Goal: Task Accomplishment & Management: Manage account settings

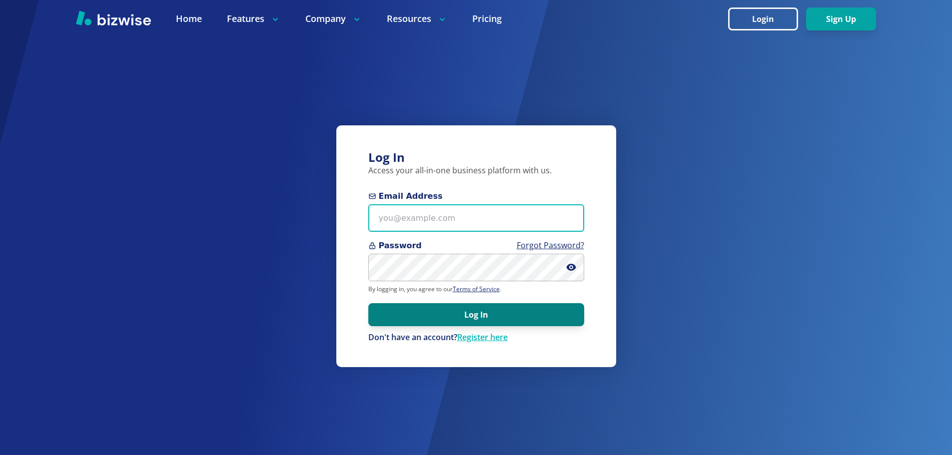
type input "[EMAIL_ADDRESS][DOMAIN_NAME]"
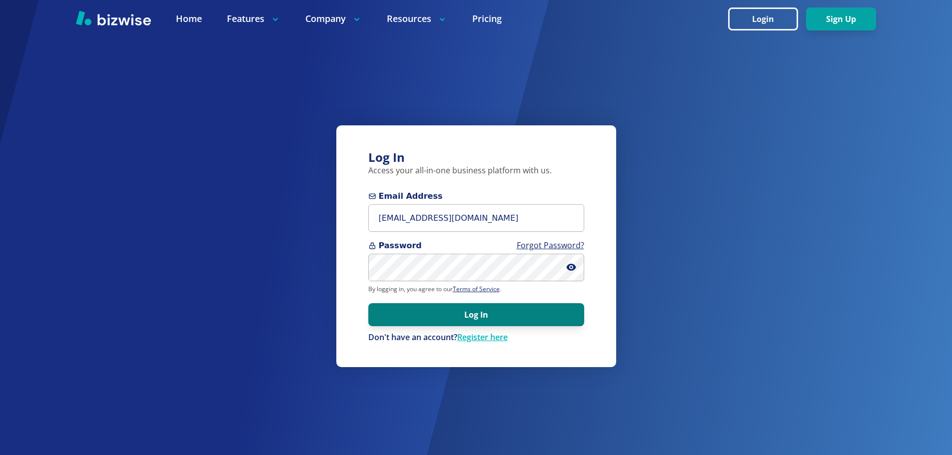
click at [508, 308] on button "Log In" at bounding box center [476, 314] width 216 height 23
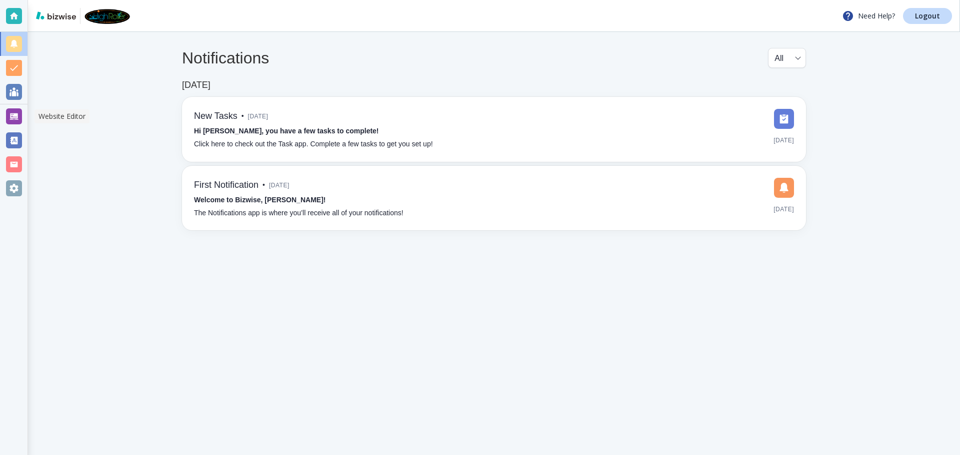
click at [13, 114] on div at bounding box center [14, 116] width 16 height 16
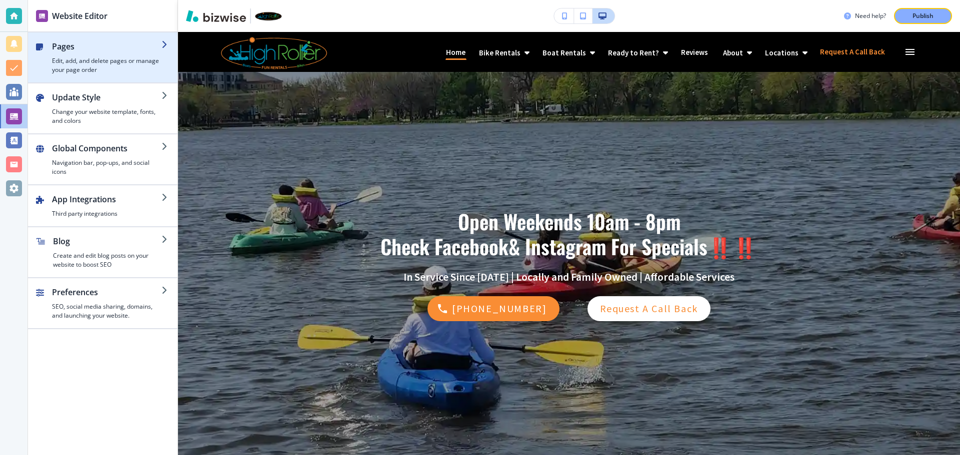
click at [119, 55] on div "button" at bounding box center [106, 54] width 109 height 4
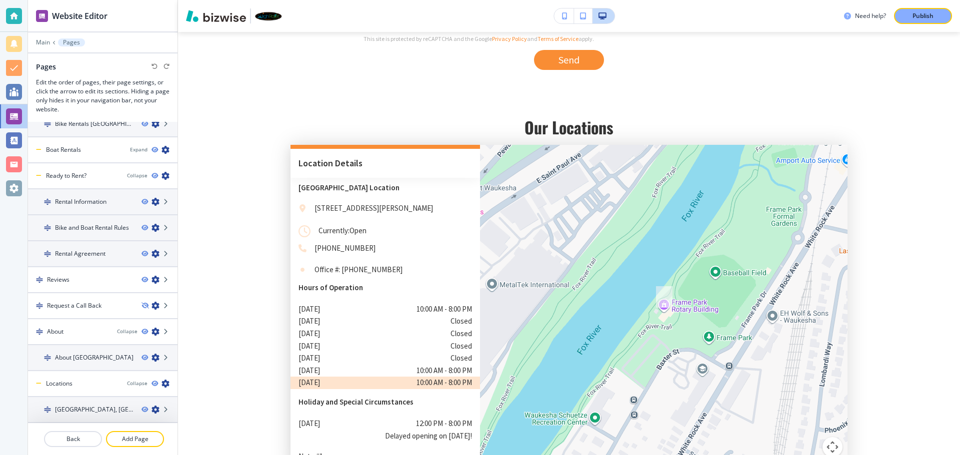
scroll to position [4517, 0]
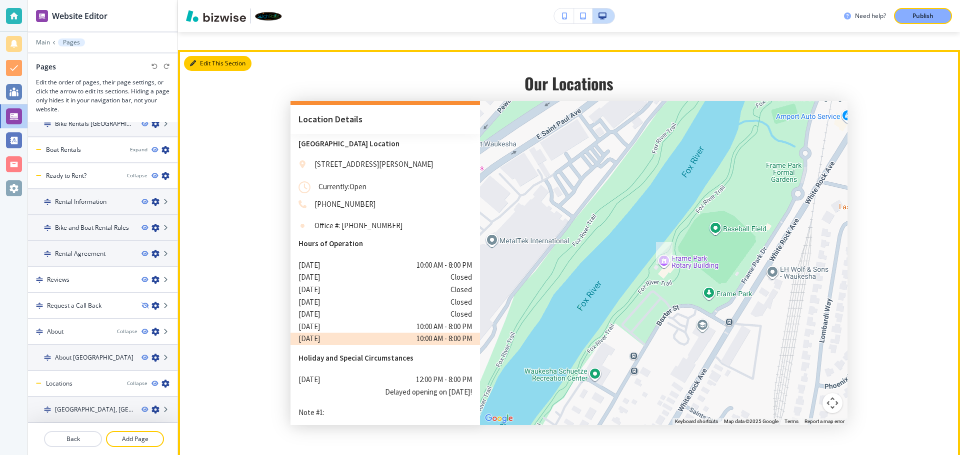
click at [198, 56] on button "Edit This Section" at bounding box center [217, 63] width 67 height 15
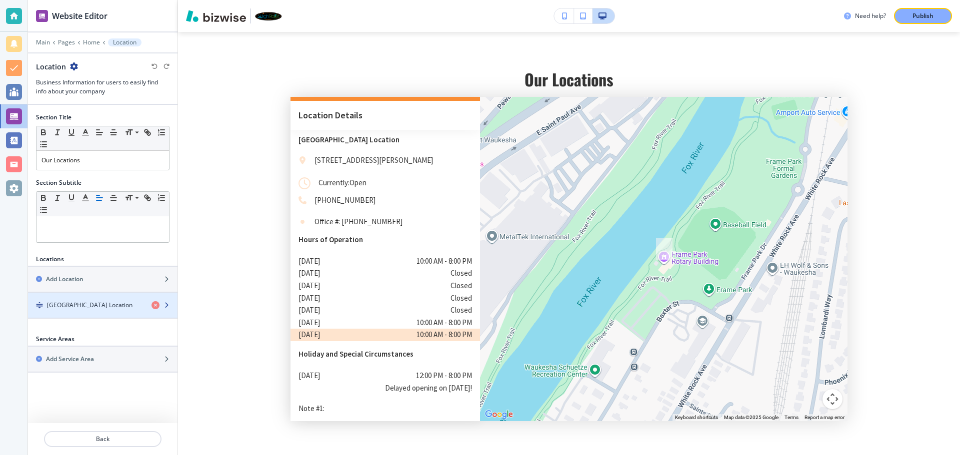
click at [87, 314] on div "button" at bounding box center [102, 314] width 149 height 8
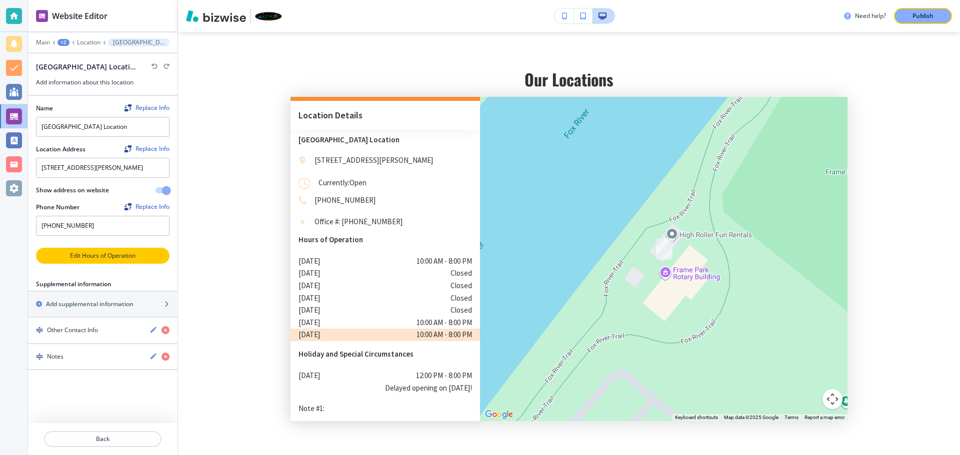
click at [104, 255] on p "Edit Hours of Operation" at bounding box center [102, 255] width 131 height 9
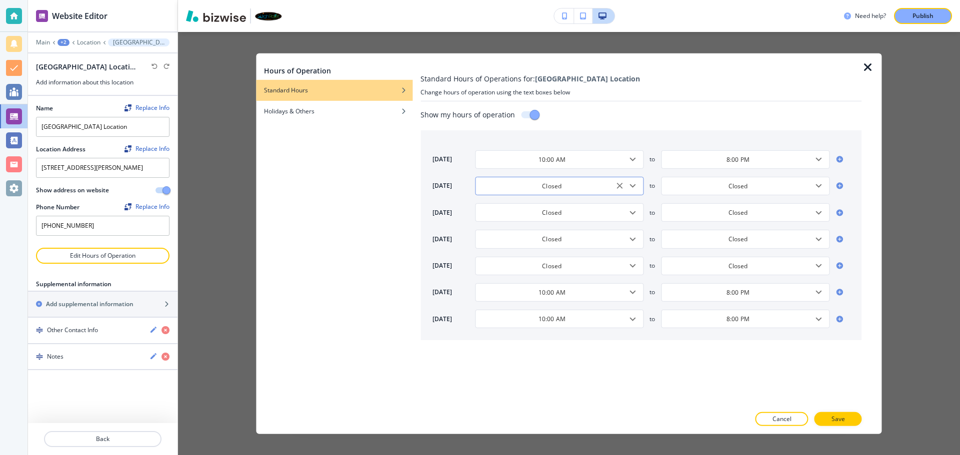
click at [580, 190] on input "Closed" at bounding box center [551, 186] width 143 height 8
click at [505, 221] on h4 "2:00 PM" at bounding box center [494, 221] width 23 height 9
type input "2:00 PM"
type input "5:00 PM"
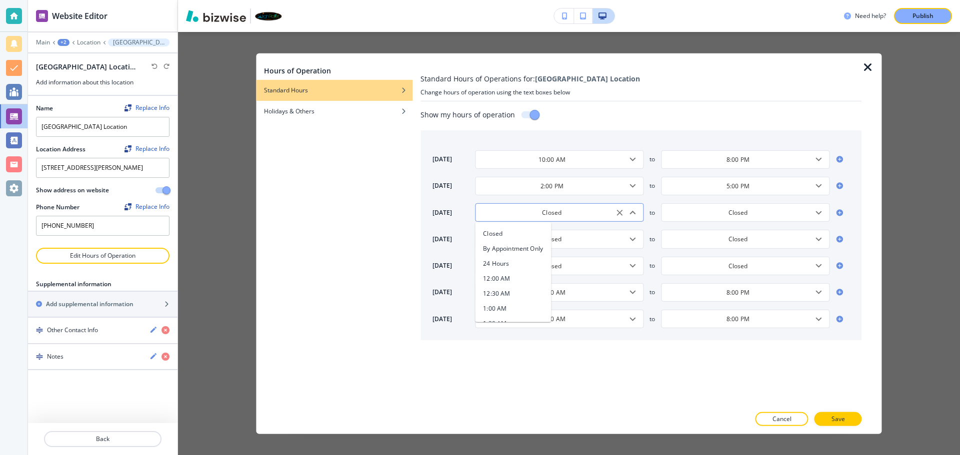
click at [555, 213] on input "Closed" at bounding box center [551, 212] width 143 height 8
type input "CLOS2ED"
type input "5:00 PM"
drag, startPoint x: 581, startPoint y: 212, endPoint x: 442, endPoint y: 229, distance: 140.0
click at [442, 229] on div "[DATE] 10:00 AM ​ to 8:00 PM ​ [DATE] 2:00 PM ​ to 5:00 PM ​ [DATE] CLOS2ED2 ​ …" at bounding box center [640, 235] width 441 height 210
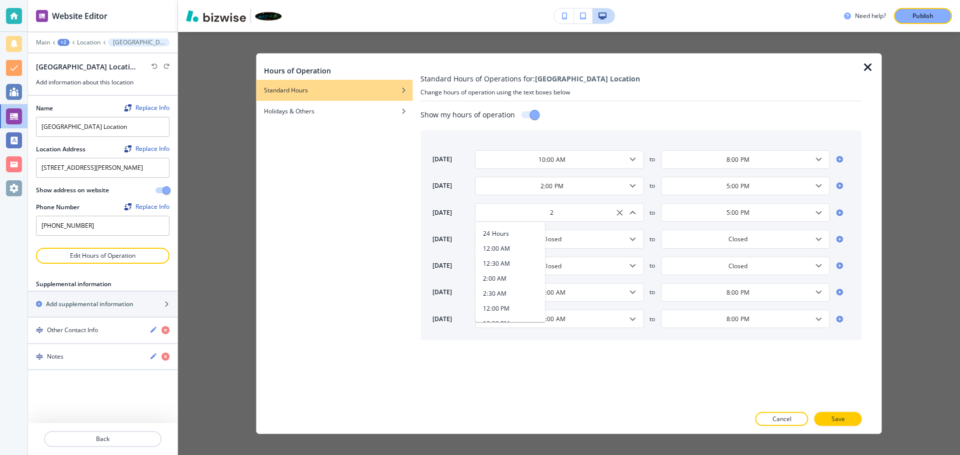
scroll to position [43, 0]
click at [504, 298] on h4 "2:00 PM" at bounding box center [494, 295] width 23 height 9
type input "2:00 PM"
click at [568, 235] on input "Closed" at bounding box center [551, 239] width 143 height 8
drag, startPoint x: 568, startPoint y: 235, endPoint x: 481, endPoint y: 241, distance: 87.2
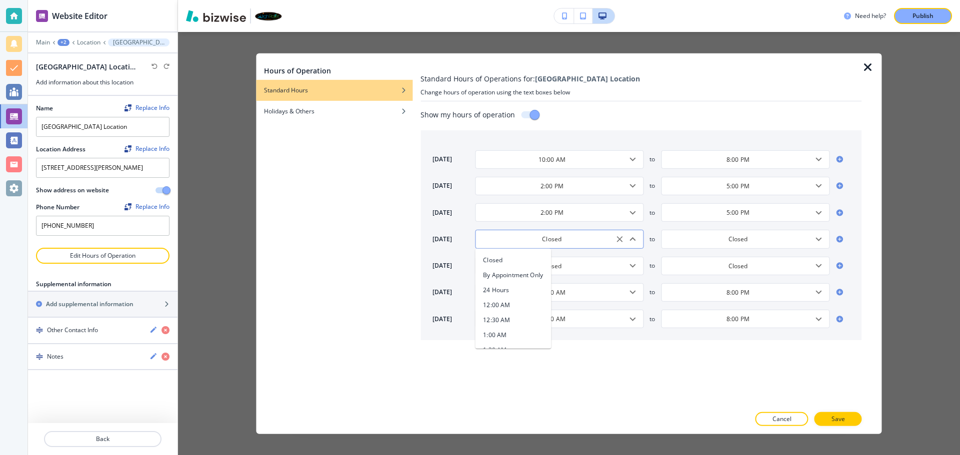
click at [481, 241] on input "Closed" at bounding box center [551, 239] width 143 height 8
type input "2"
type input "5:00 PM"
click at [512, 319] on li "2:00 PM" at bounding box center [510, 321] width 70 height 15
type input "2:00 PM"
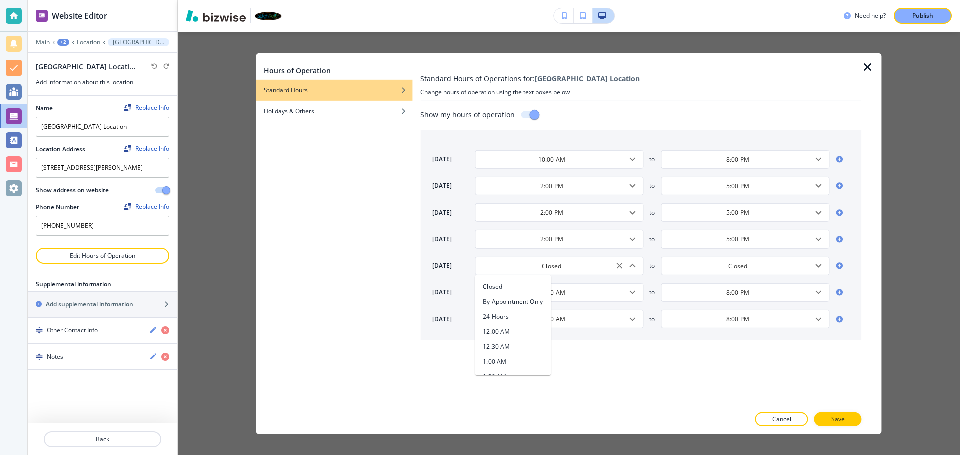
drag, startPoint x: 586, startPoint y: 263, endPoint x: 454, endPoint y: 269, distance: 131.7
click at [454, 269] on div "[DATE] Closed ​ Closed By Appointment Only 24 Hours 12:00 AM 12:30 AM 1:00 AM 1…" at bounding box center [646, 265] width 429 height 18
type input "2"
type input "5:00 PM"
drag, startPoint x: 503, startPoint y: 333, endPoint x: 505, endPoint y: 311, distance: 22.1
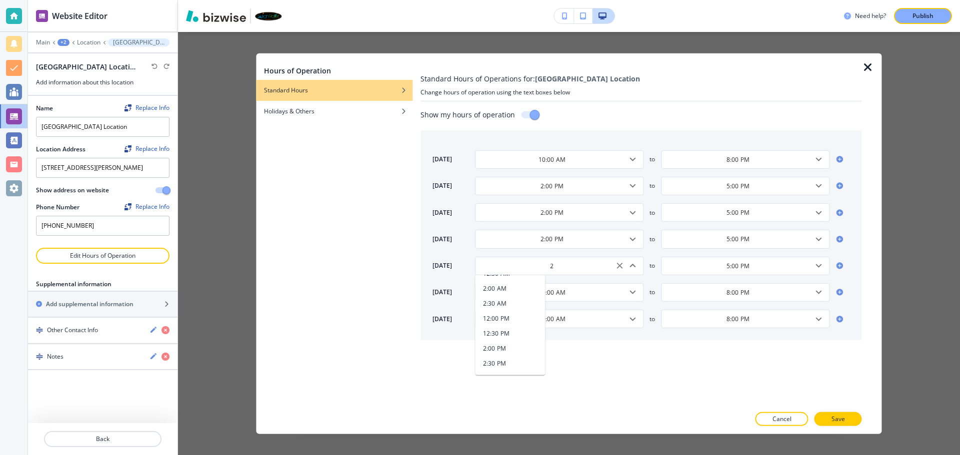
click at [505, 311] on ul "24 Hours 12:00 AM 12:30 AM 2:00 AM 2:30 AM 12:00 PM 12:30 PM 2:00 PM 2:30 PM" at bounding box center [510, 325] width 70 height 100
click at [505, 348] on h4 "2:00 PM" at bounding box center [494, 348] width 23 height 9
type input "2:00 PM"
click at [746, 160] on input "8:00 PM" at bounding box center [737, 159] width 143 height 8
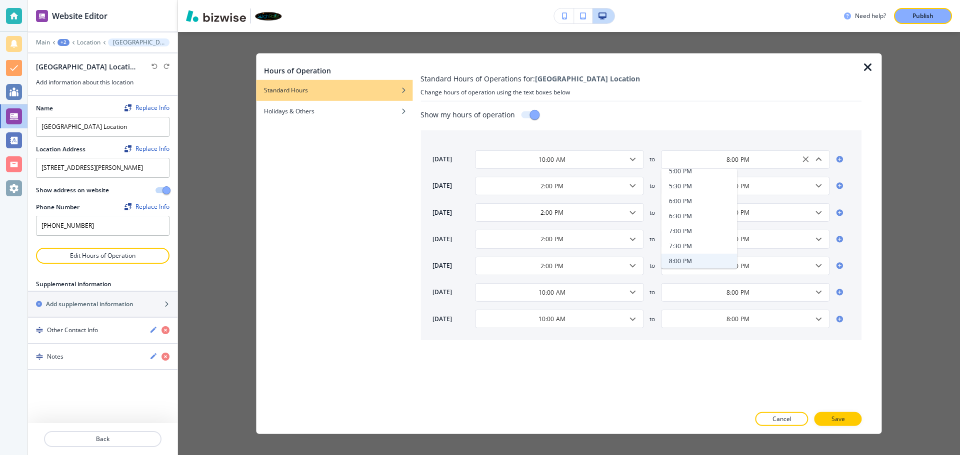
click at [700, 225] on li "7:00 PM" at bounding box center [699, 230] width 76 height 15
type input "7:00 PM"
click at [769, 189] on input "5:00 PM" at bounding box center [737, 186] width 143 height 8
click at [694, 247] on li "7:00 PM" at bounding box center [699, 247] width 76 height 15
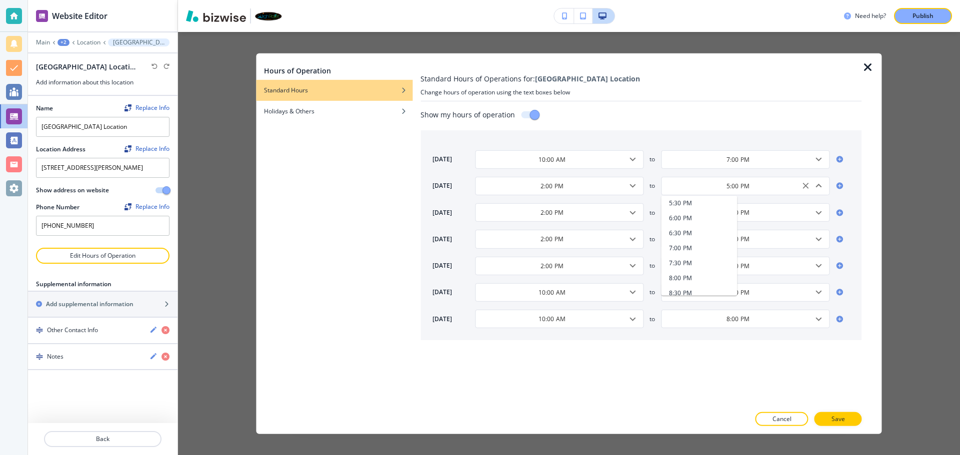
type input "7:00 PM"
click at [731, 216] on input "5:00 PM" at bounding box center [737, 212] width 143 height 8
click at [685, 266] on li "6:30 PM" at bounding box center [699, 259] width 76 height 15
click at [725, 223] on div "[DATE] 10:00 AM ​ to 7:00 PM ​ [DATE] 2:00 PM ​ to 7:00 PM ​ [DATE] 2:00 PM ​ t…" at bounding box center [640, 235] width 441 height 210
click at [724, 212] on input "6:30 PM" at bounding box center [737, 212] width 143 height 8
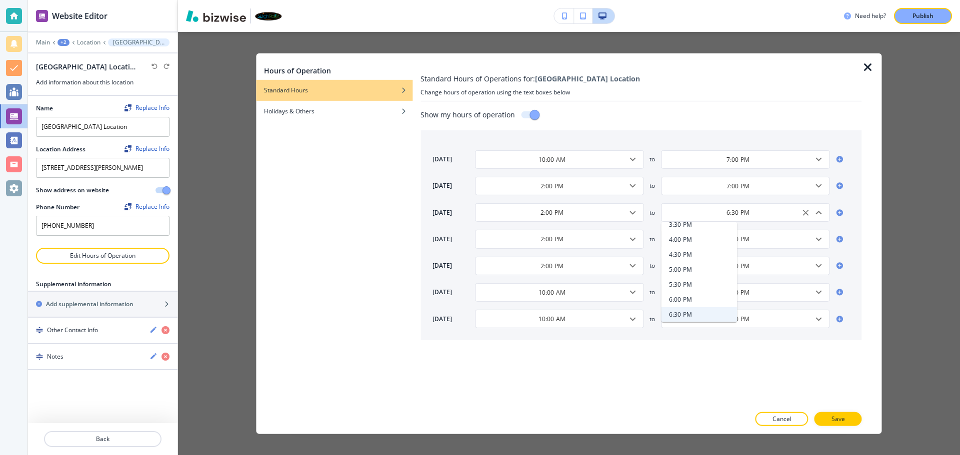
scroll to position [569, 0]
click at [696, 282] on li "7:00 PM" at bounding box center [699, 279] width 76 height 15
type input "7:00 PM"
click at [733, 244] on div "5:00 PM ​" at bounding box center [745, 239] width 168 height 18
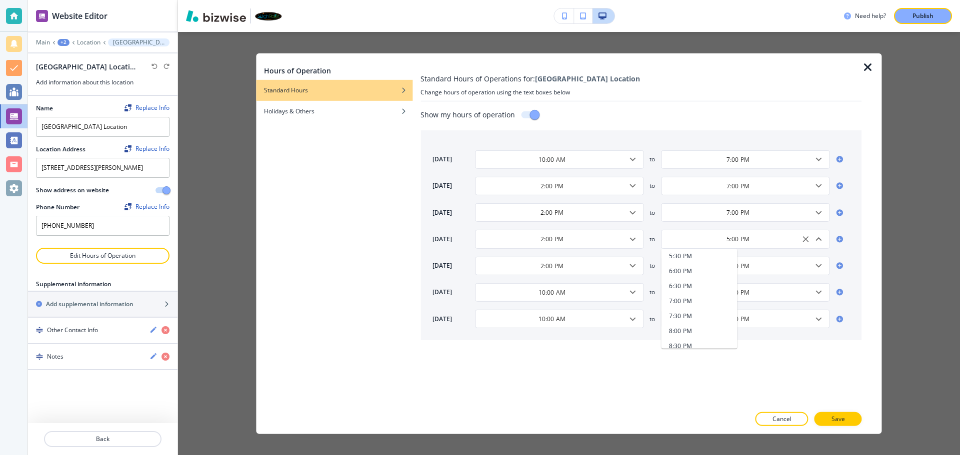
click at [693, 304] on li "7:00 PM" at bounding box center [699, 300] width 76 height 15
type input "7:00 PM"
click at [732, 269] on input "5:00 PM" at bounding box center [737, 265] width 143 height 8
click at [690, 329] on h4 "7:00 PM" at bounding box center [680, 327] width 23 height 9
type input "7:00 PM"
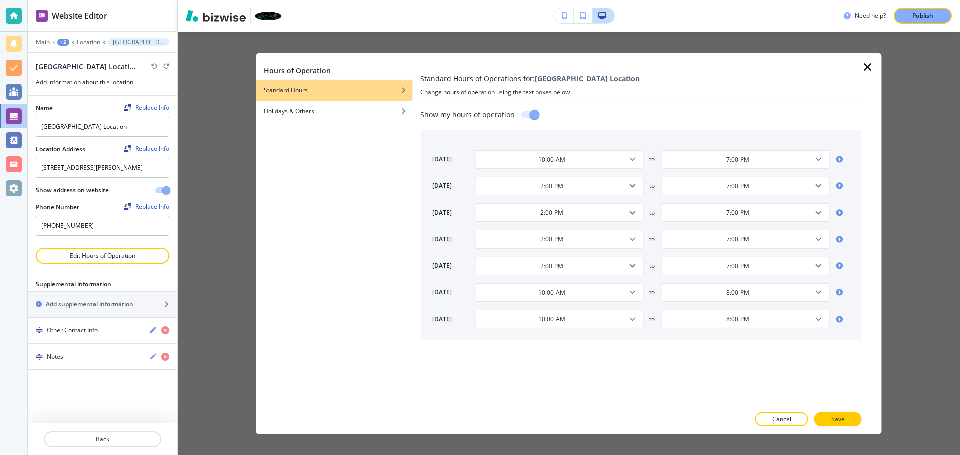
click at [739, 281] on div "[DATE] 10:00 AM ​ to 7:00 PM ​ [DATE] 2:00 PM ​ to 7:00 PM ​ [DATE] 2:00 PM ​ t…" at bounding box center [640, 235] width 441 height 210
click at [736, 299] on div "8:00 PM ​" at bounding box center [745, 292] width 168 height 18
click at [698, 318] on li "7:00 PM" at bounding box center [699, 314] width 76 height 15
type input "7:00 PM"
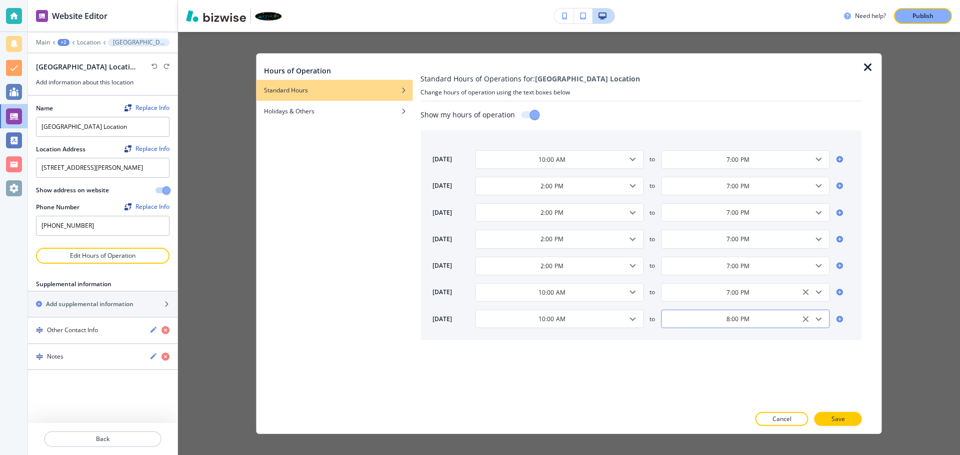
click at [756, 321] on input "8:00 PM" at bounding box center [737, 319] width 143 height 8
click at [693, 230] on li "7:30 PM" at bounding box center [699, 237] width 76 height 15
click at [729, 321] on input "7:30 PM" at bounding box center [737, 319] width 143 height 8
click at [695, 290] on li "7:00 PM" at bounding box center [699, 287] width 76 height 15
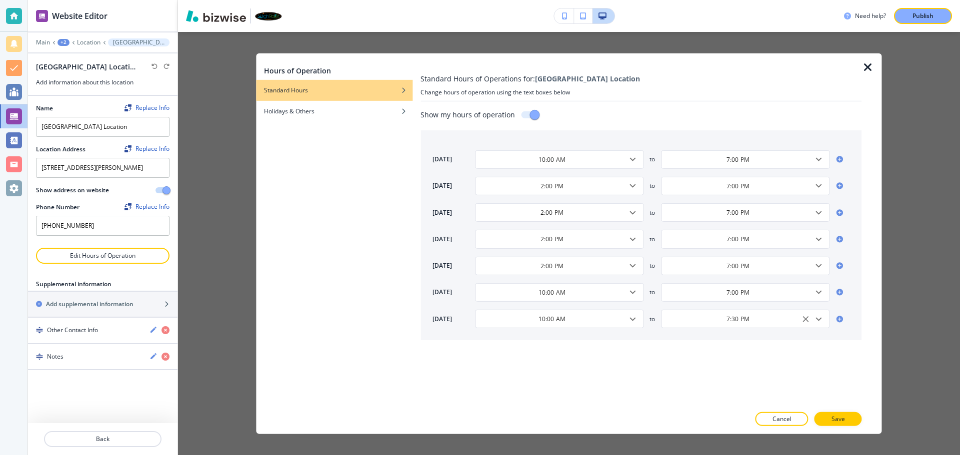
type input "7:00 PM"
click at [841, 416] on p "Save" at bounding box center [837, 419] width 13 height 9
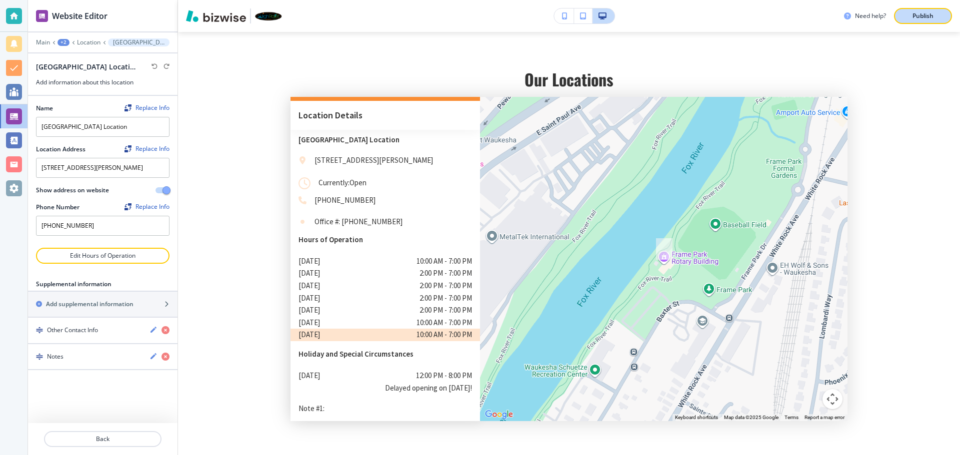
click at [927, 22] on button "Publish" at bounding box center [923, 16] width 58 height 16
